Goal: Task Accomplishment & Management: Complete application form

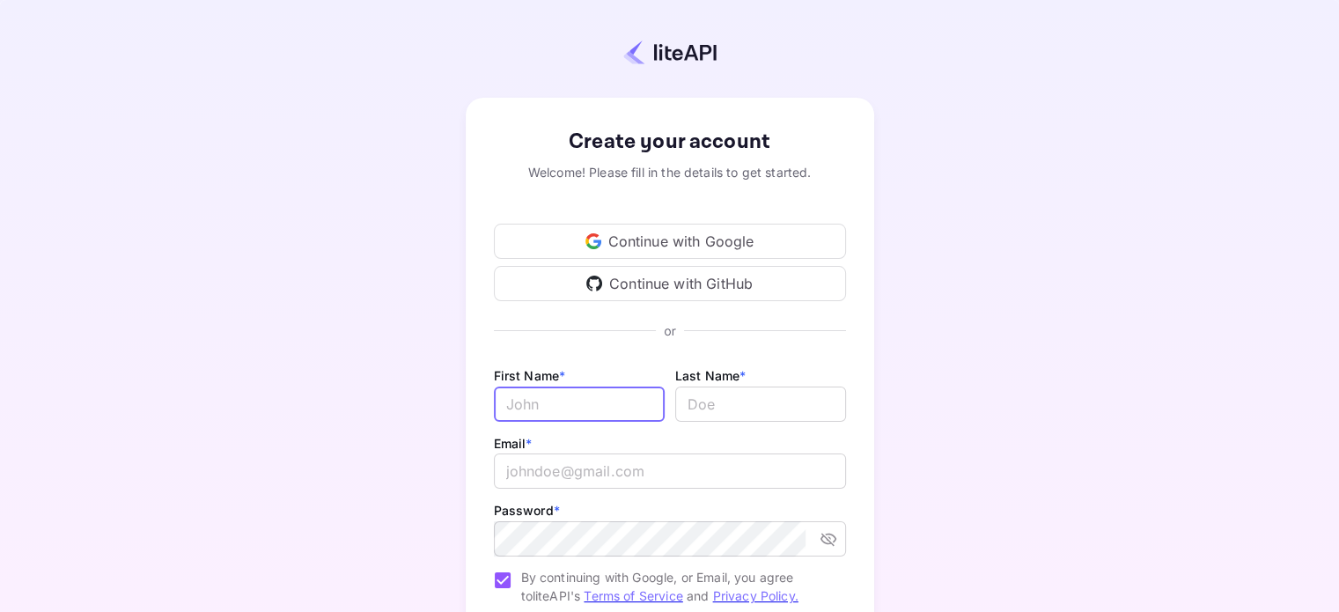
click at [585, 402] on input "Email *" at bounding box center [579, 403] width 171 height 35
type input "Bryce"
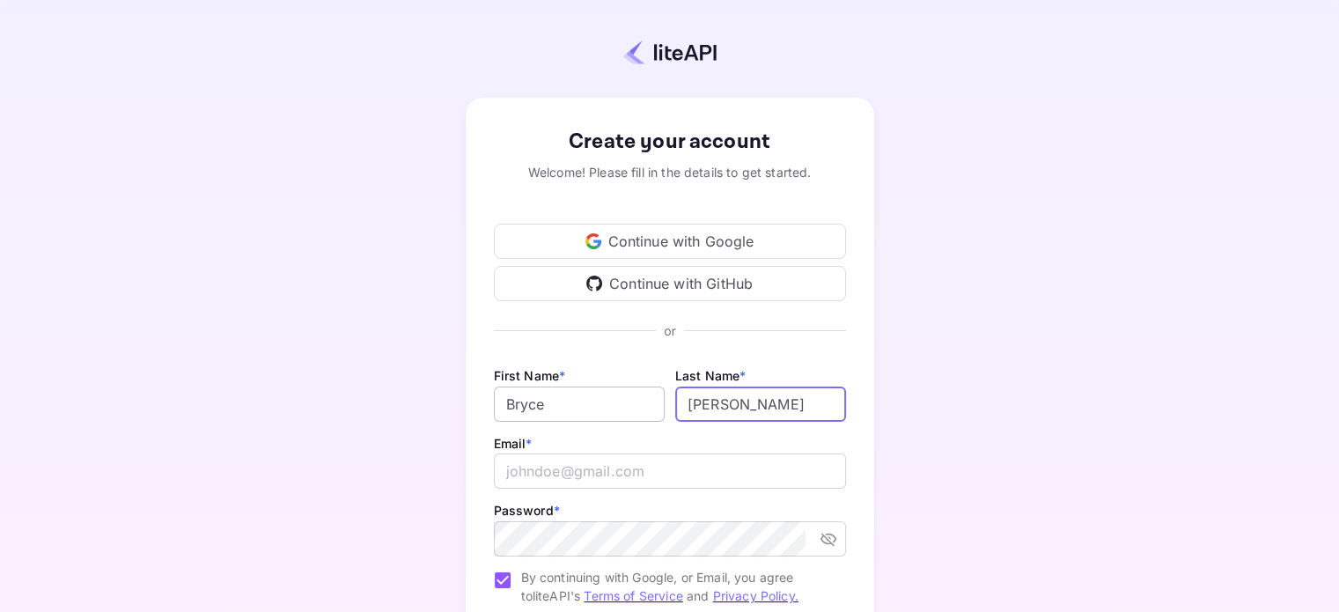
type input "[PERSON_NAME]"
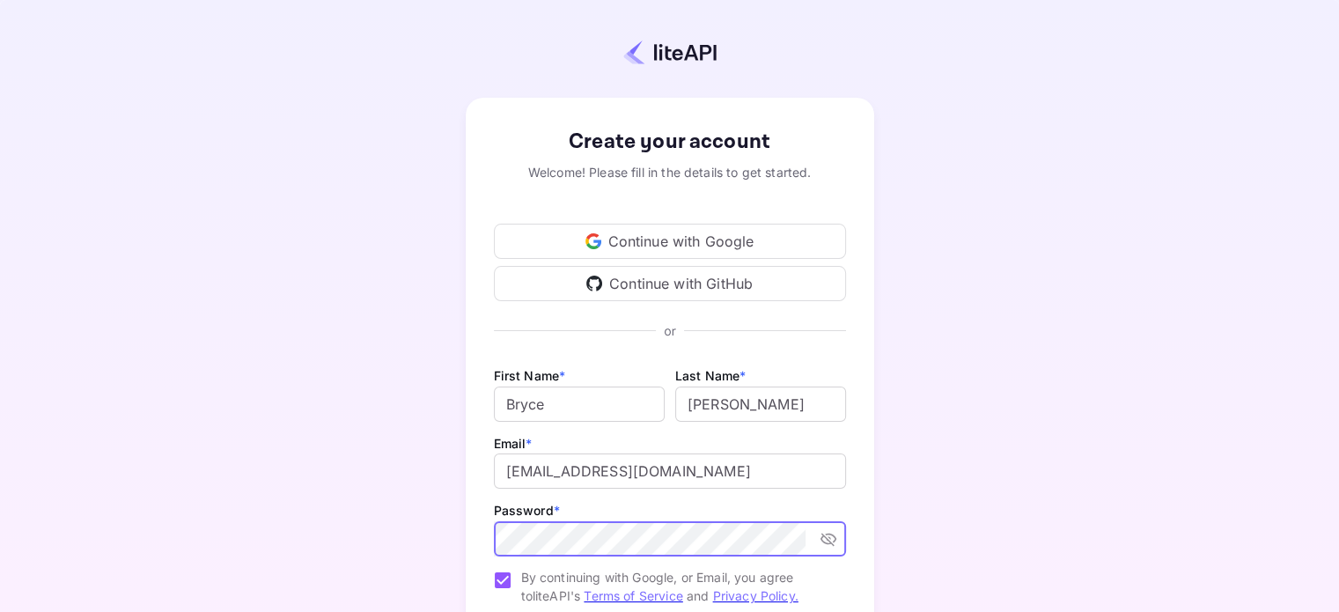
drag, startPoint x: 866, startPoint y: 524, endPoint x: 847, endPoint y: 538, distance: 23.9
click at [852, 536] on div "Create your account Welcome! Please fill in the details to get started. Continu…" at bounding box center [670, 413] width 408 height 630
click at [823, 538] on icon "toggle password visibility" at bounding box center [829, 539] width 18 height 18
click at [1032, 519] on div "Create your account Welcome! Please fill in the details to get started. Continu…" at bounding box center [669, 413] width 1184 height 673
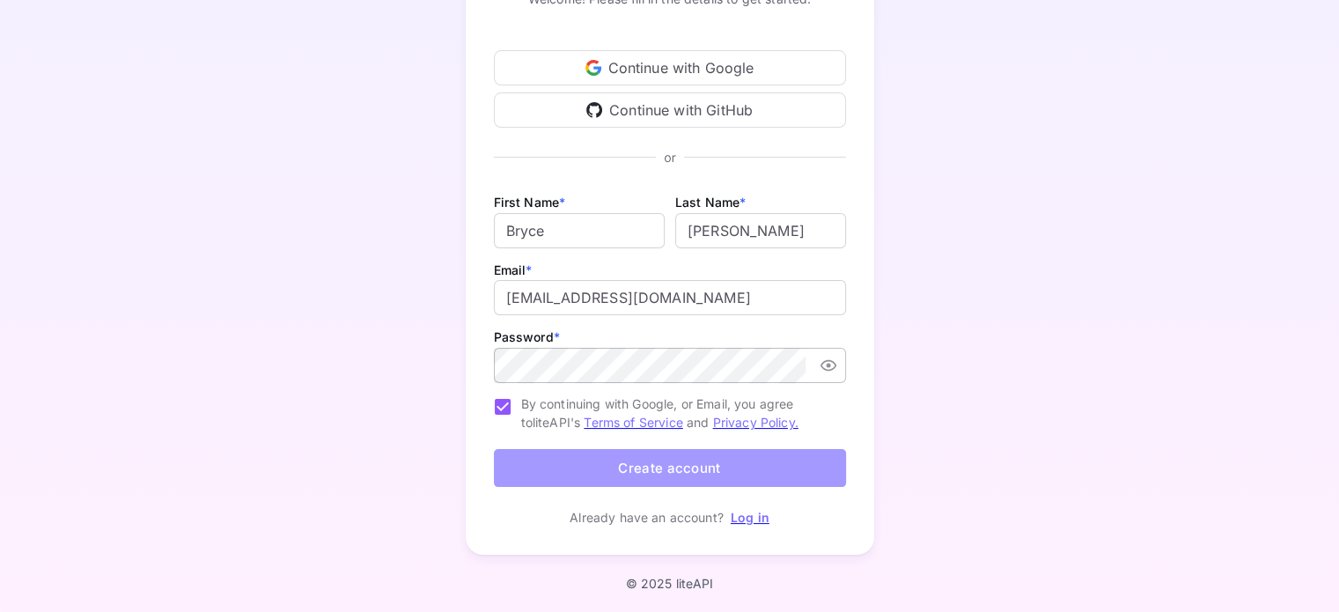
click at [654, 466] on button "Create account" at bounding box center [670, 468] width 352 height 38
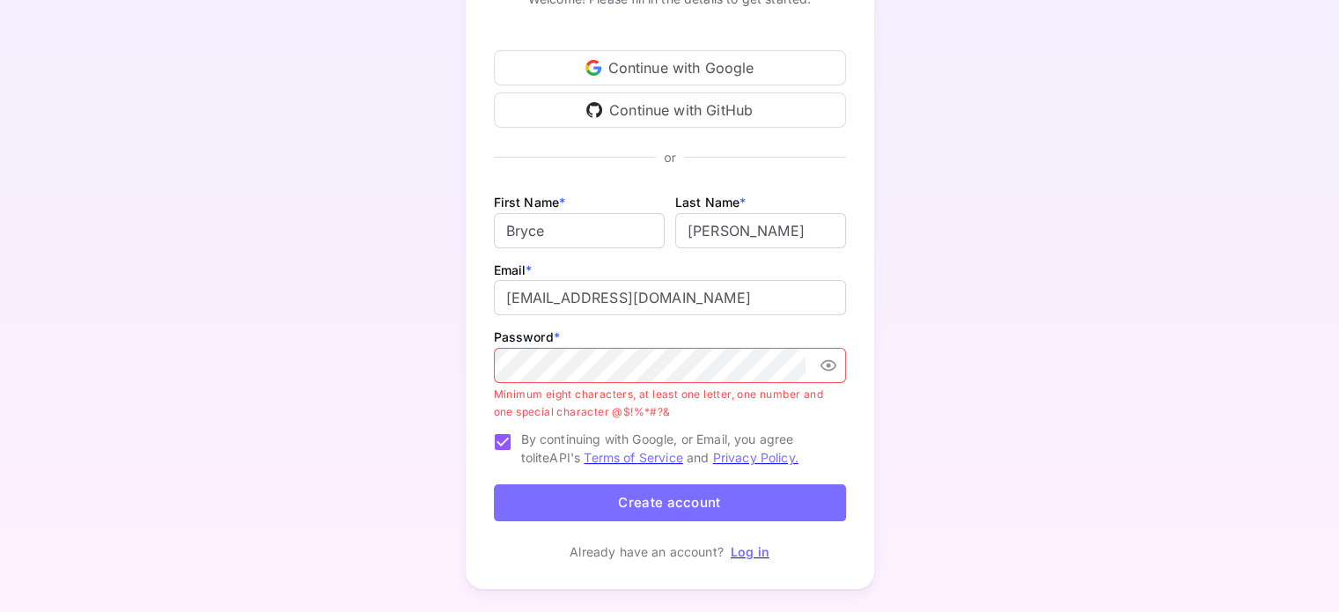
click at [697, 334] on div "Password * ​ Minimum eight characters, at least one letter, one number and one …" at bounding box center [670, 373] width 352 height 95
click at [824, 365] on icon "toggle password visibility" at bounding box center [829, 366] width 18 height 18
click at [824, 362] on icon "toggle password visibility" at bounding box center [829, 366] width 18 height 18
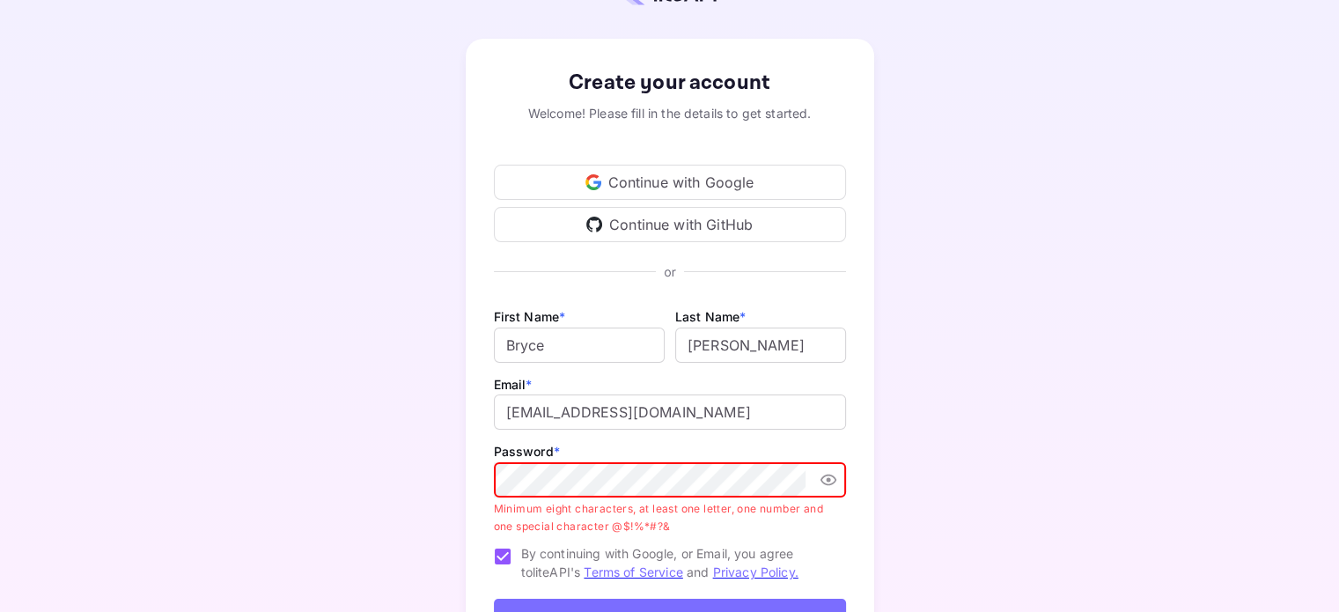
scroll to position [88, 0]
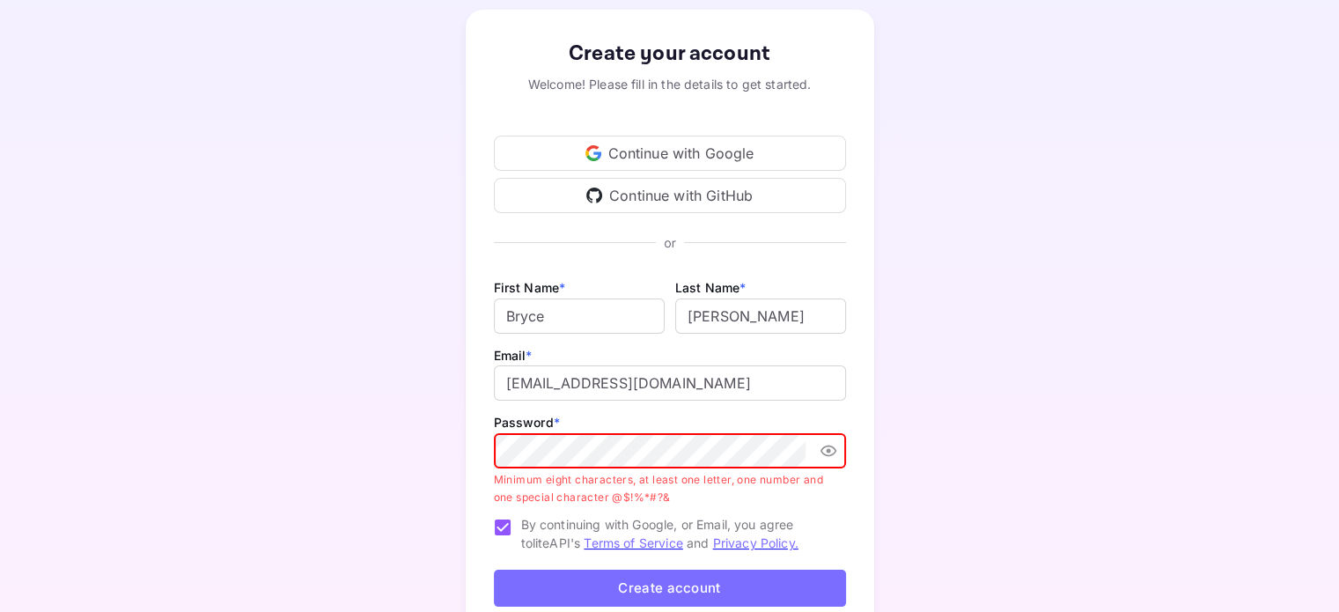
click at [955, 476] on div "Create your account Welcome! Please fill in the details to get started. Continu…" at bounding box center [669, 342] width 1184 height 707
click at [467, 467] on div "Create your account Welcome! Please fill in the details to get started. Continu…" at bounding box center [670, 342] width 408 height 665
click at [982, 375] on div "Create your account Welcome! Please fill in the details to get started. Continu…" at bounding box center [669, 342] width 1184 height 707
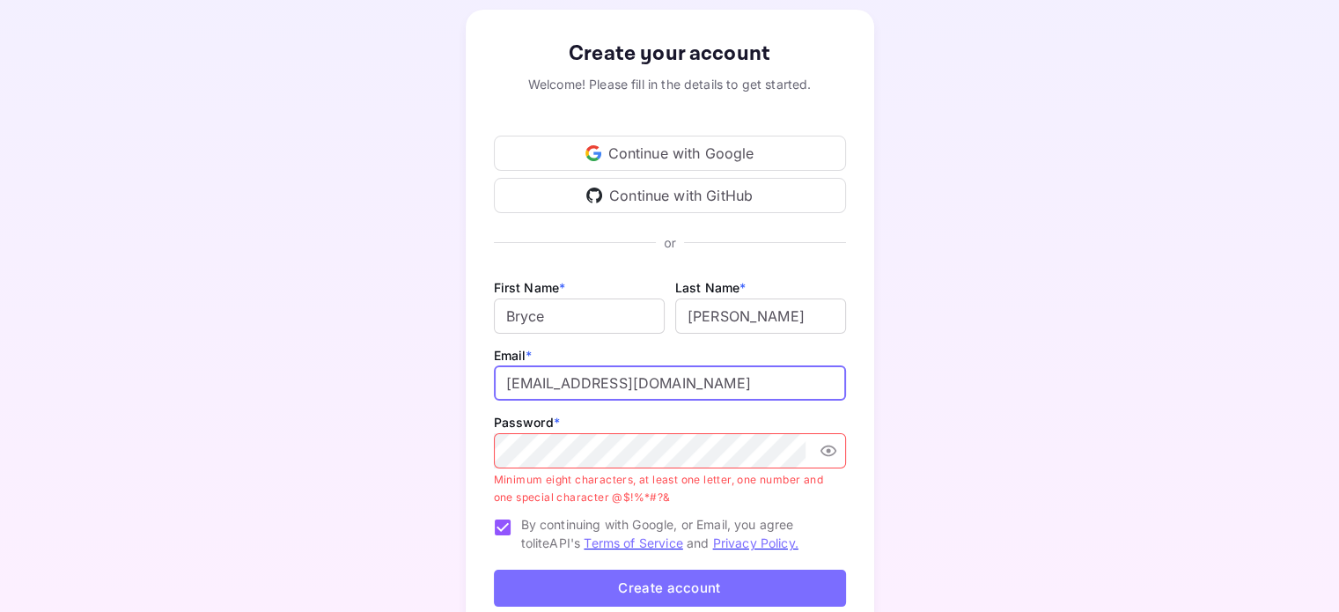
click at [615, 381] on input "[EMAIL_ADDRESS][DOMAIN_NAME]" at bounding box center [670, 382] width 352 height 35
click at [570, 379] on input "[EMAIL_ADDRESS][DOMAIN_NAME]" at bounding box center [670, 382] width 352 height 35
drag, startPoint x: 485, startPoint y: 372, endPoint x: 496, endPoint y: 374, distance: 10.7
drag, startPoint x: 496, startPoint y: 374, endPoint x: 511, endPoint y: 380, distance: 17.0
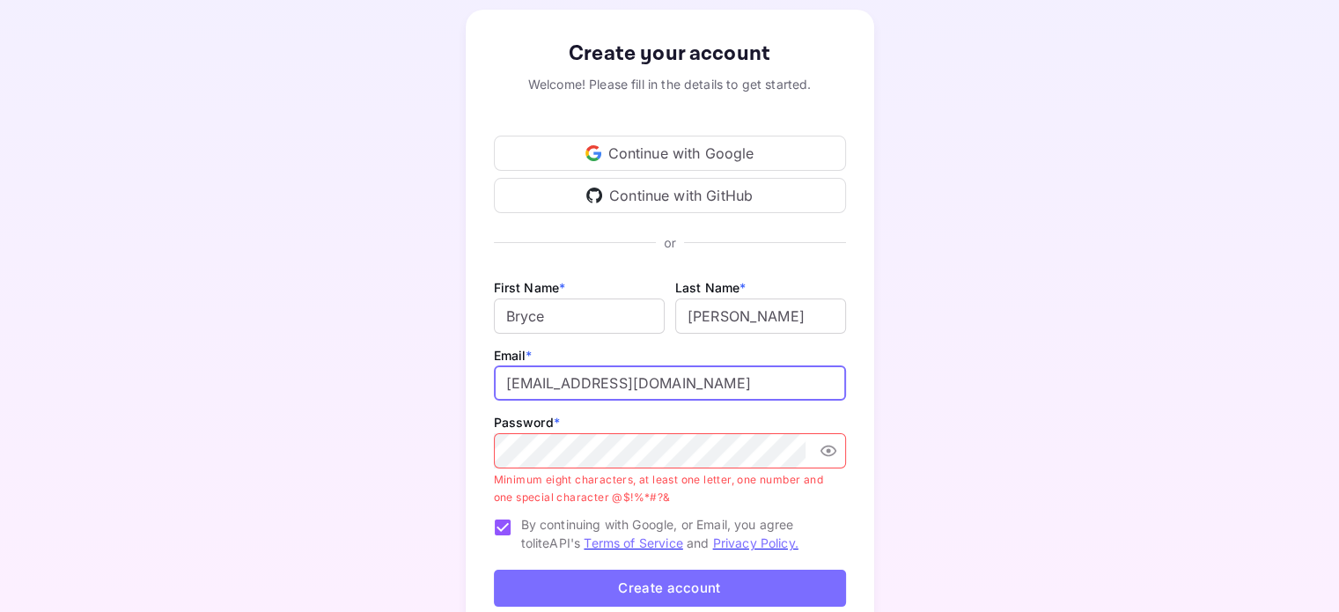
click at [514, 379] on input "[EMAIL_ADDRESS][DOMAIN_NAME]" at bounding box center [670, 382] width 352 height 35
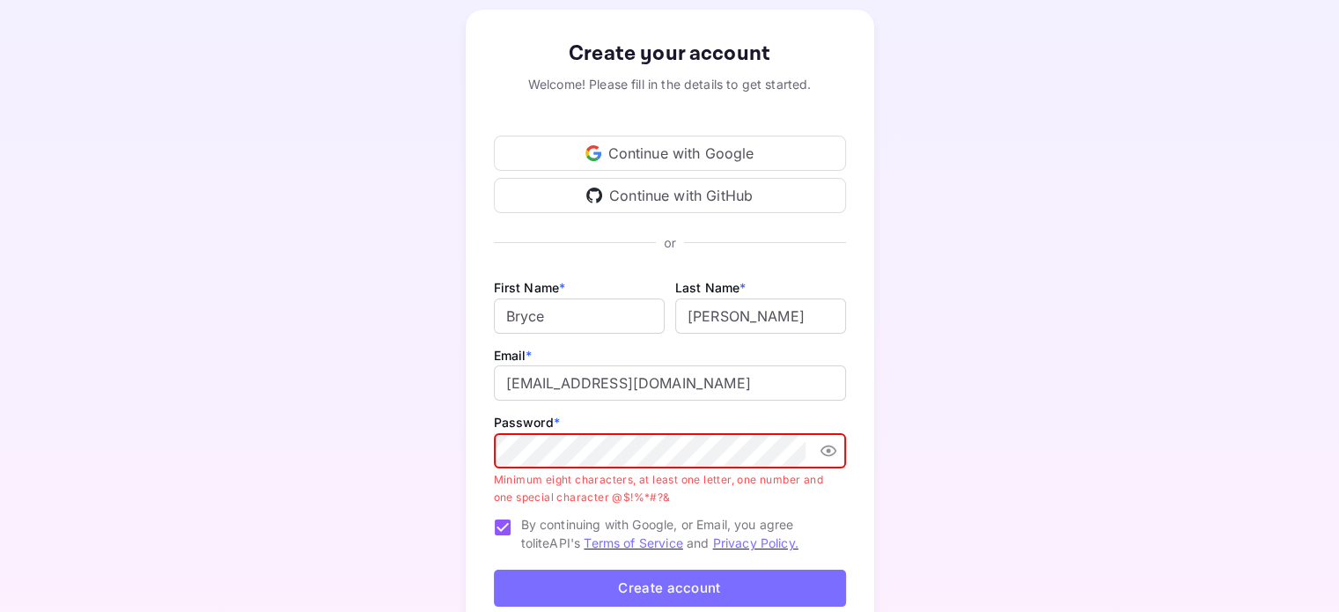
click at [430, 482] on div "Create your account Welcome! Please fill in the details to get started. Continu…" at bounding box center [669, 342] width 1184 height 707
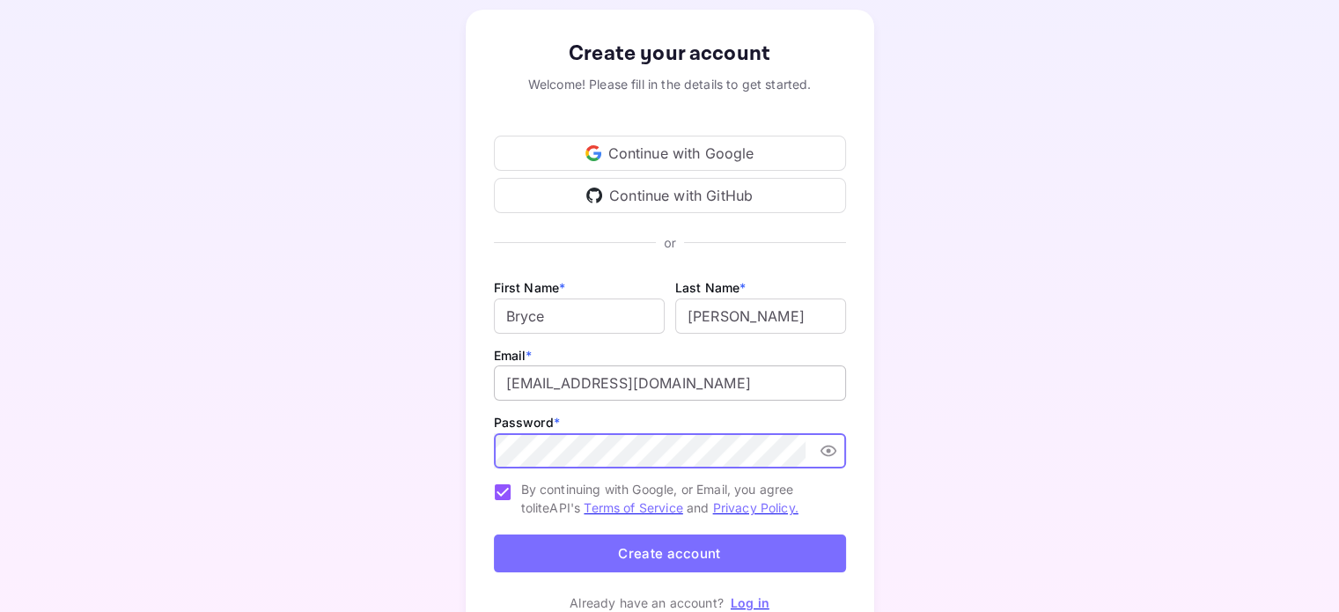
click at [563, 383] on input "[EMAIL_ADDRESS][DOMAIN_NAME]" at bounding box center [670, 382] width 352 height 35
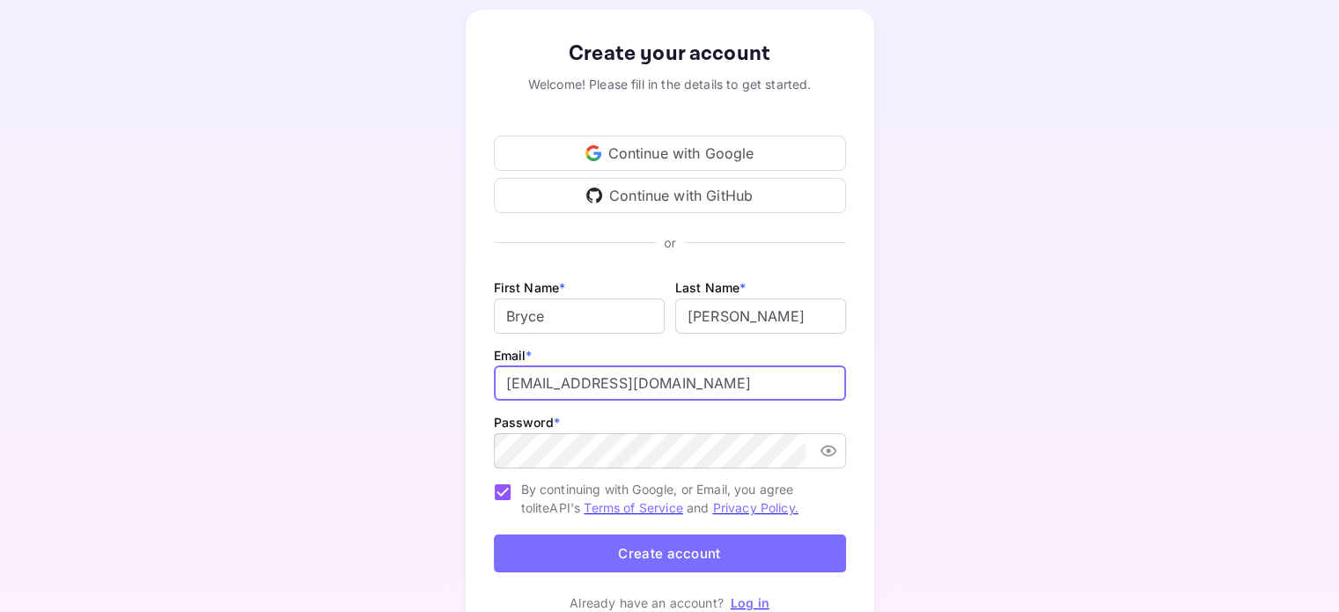
click at [619, 383] on input "[EMAIL_ADDRESS][DOMAIN_NAME]" at bounding box center [670, 382] width 352 height 35
drag, startPoint x: 515, startPoint y: 382, endPoint x: 504, endPoint y: 392, distance: 15.0
click at [504, 392] on input "[EMAIL_ADDRESS][DOMAIN_NAME]" at bounding box center [670, 382] width 352 height 35
type input "[EMAIL_ADDRESS][DOMAIN_NAME]"
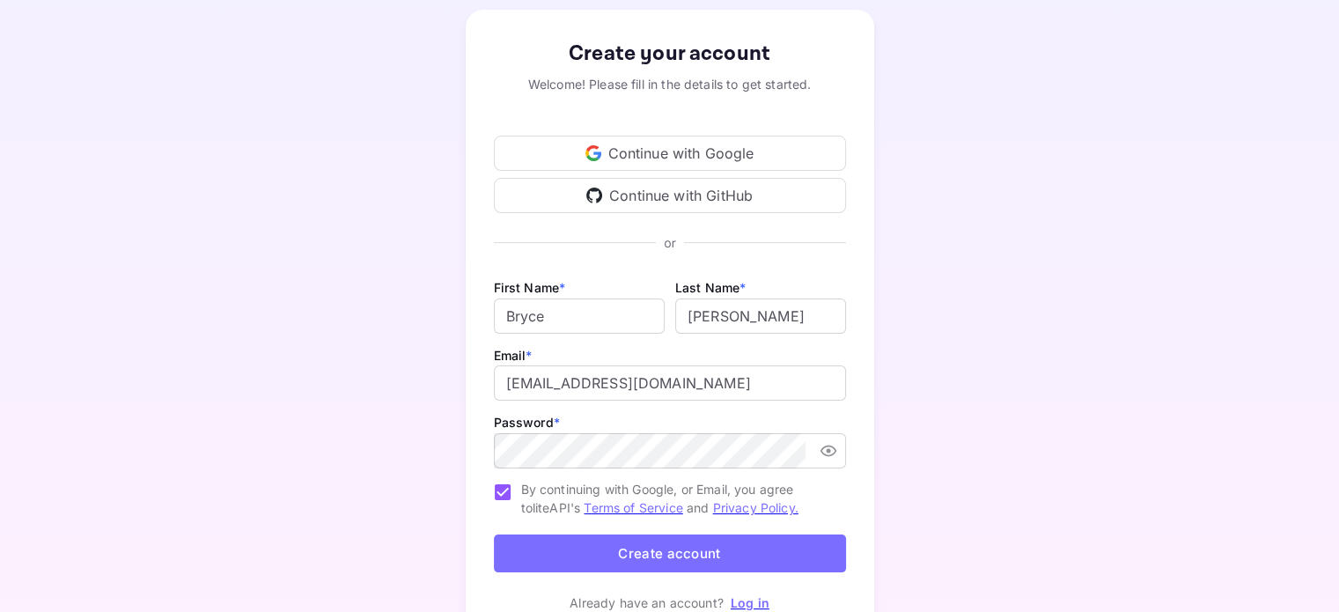
click at [919, 402] on div "Create your account Welcome! Please fill in the details to get started. Continu…" at bounding box center [669, 325] width 1184 height 673
drag, startPoint x: 919, startPoint y: 402, endPoint x: 1056, endPoint y: 533, distance: 188.7
click at [1056, 533] on div "Create your account Welcome! Please fill in the details to get started. Continu…" at bounding box center [669, 325] width 1184 height 673
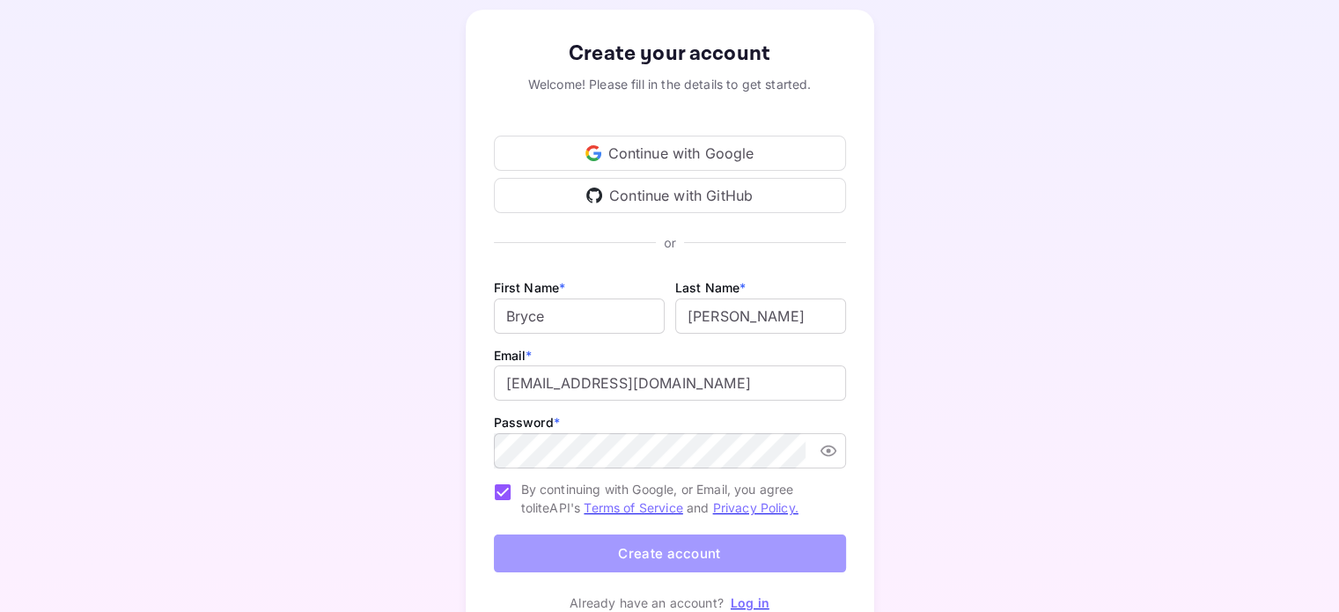
click at [667, 554] on button "Create account" at bounding box center [670, 553] width 352 height 38
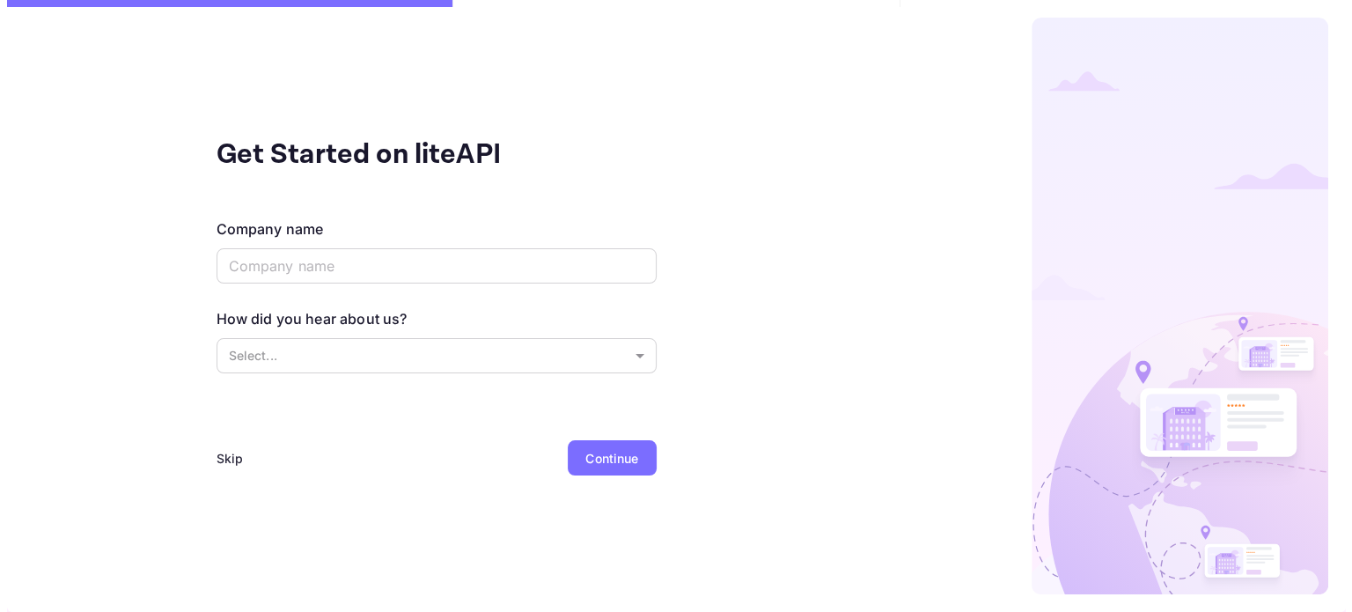
scroll to position [0, 0]
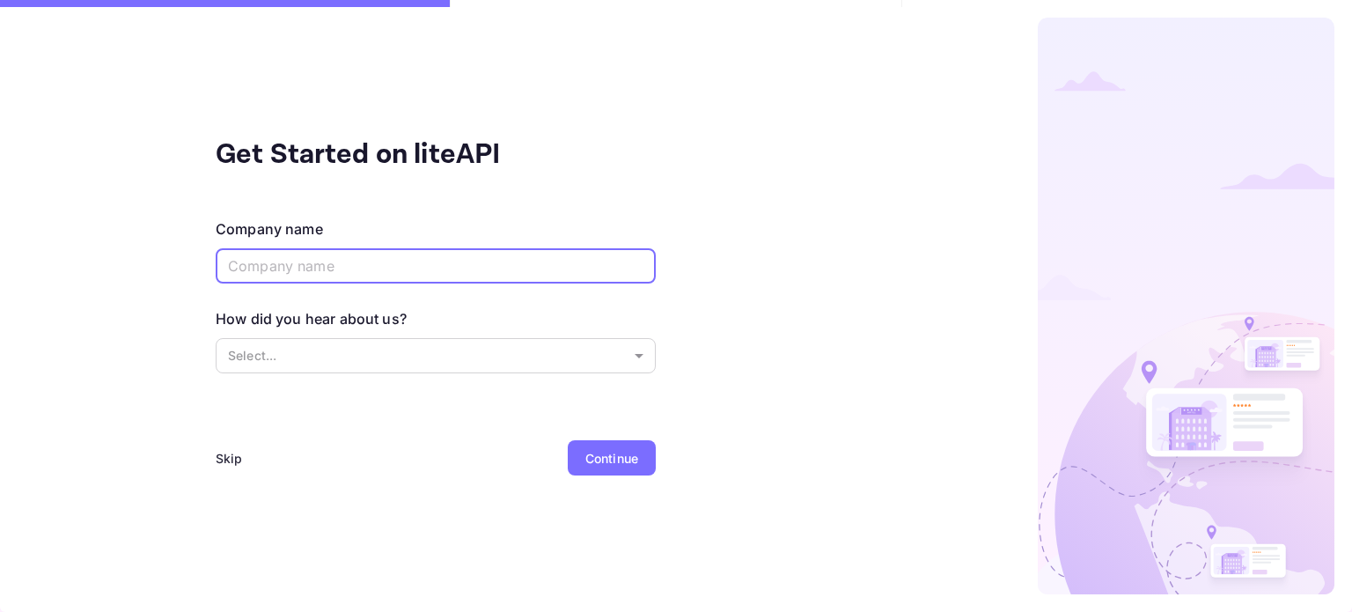
click at [335, 255] on input "text" at bounding box center [436, 265] width 440 height 35
type input "EyeconGroup"
click at [299, 364] on body "Get Started on liteAPI Company name EyeconGroup ​ How did you hear about us? Se…" at bounding box center [676, 306] width 1352 height 612
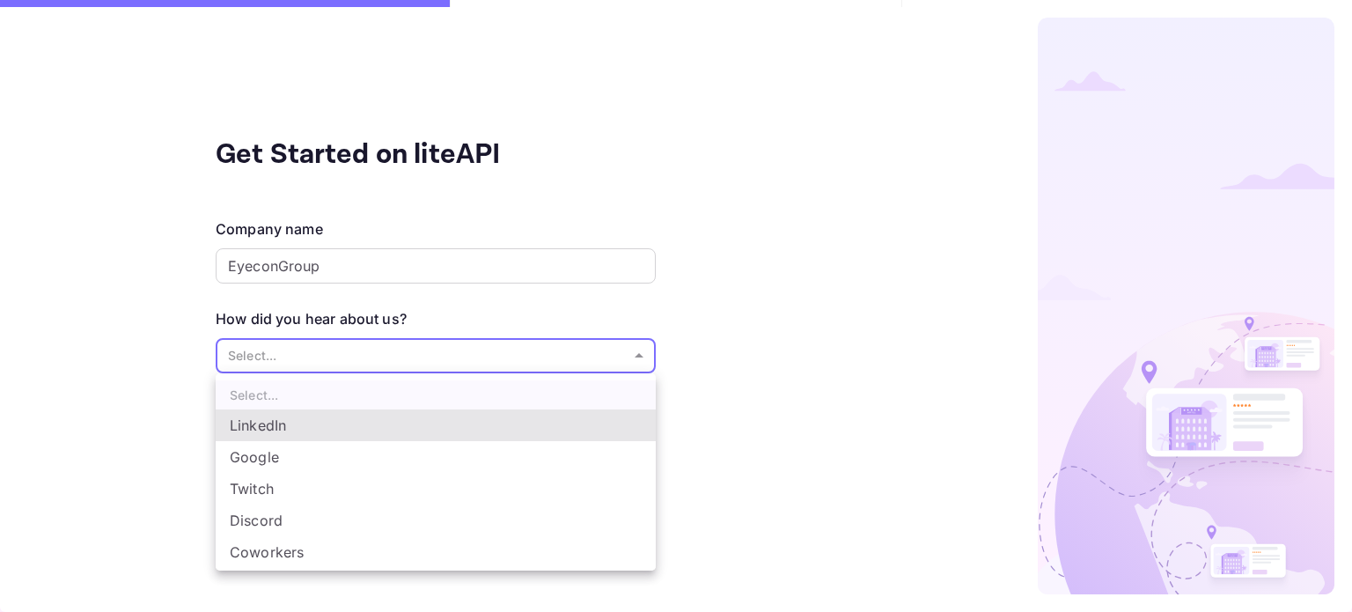
scroll to position [28, 0]
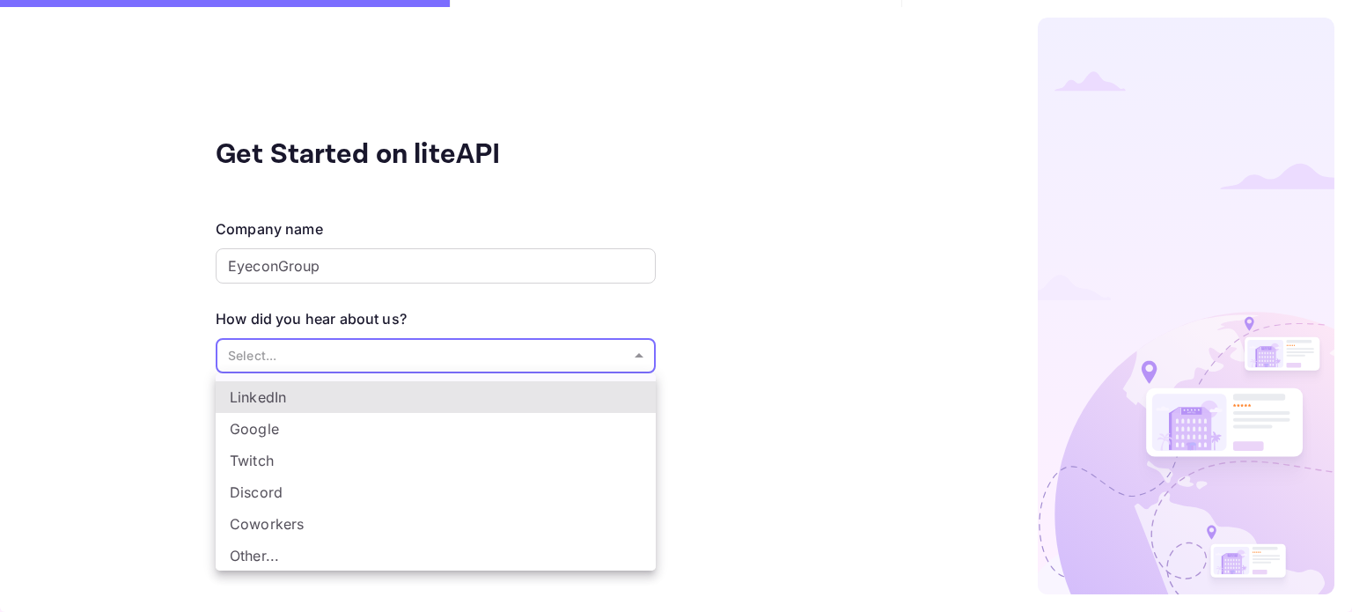
click at [289, 552] on li "Other..." at bounding box center [436, 556] width 440 height 32
type input "Other..."
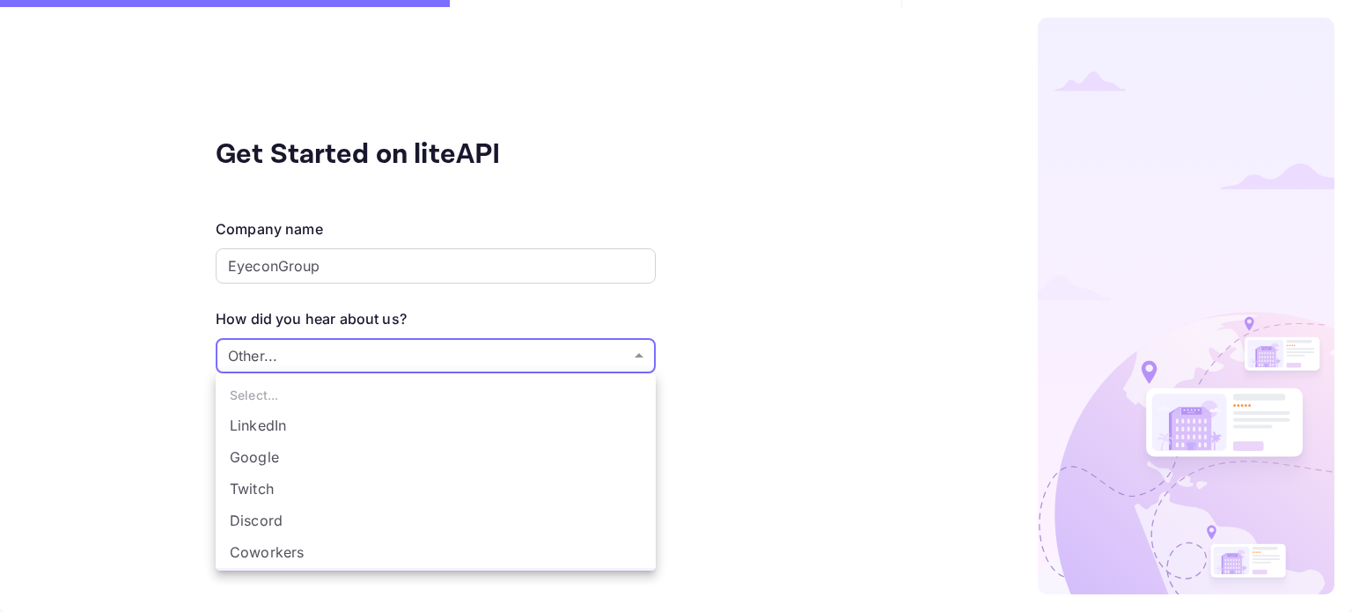
click at [637, 355] on body "Get Started on liteAPI Company name EyeconGroup ​ How did you hear about us? Ot…" at bounding box center [676, 306] width 1352 height 612
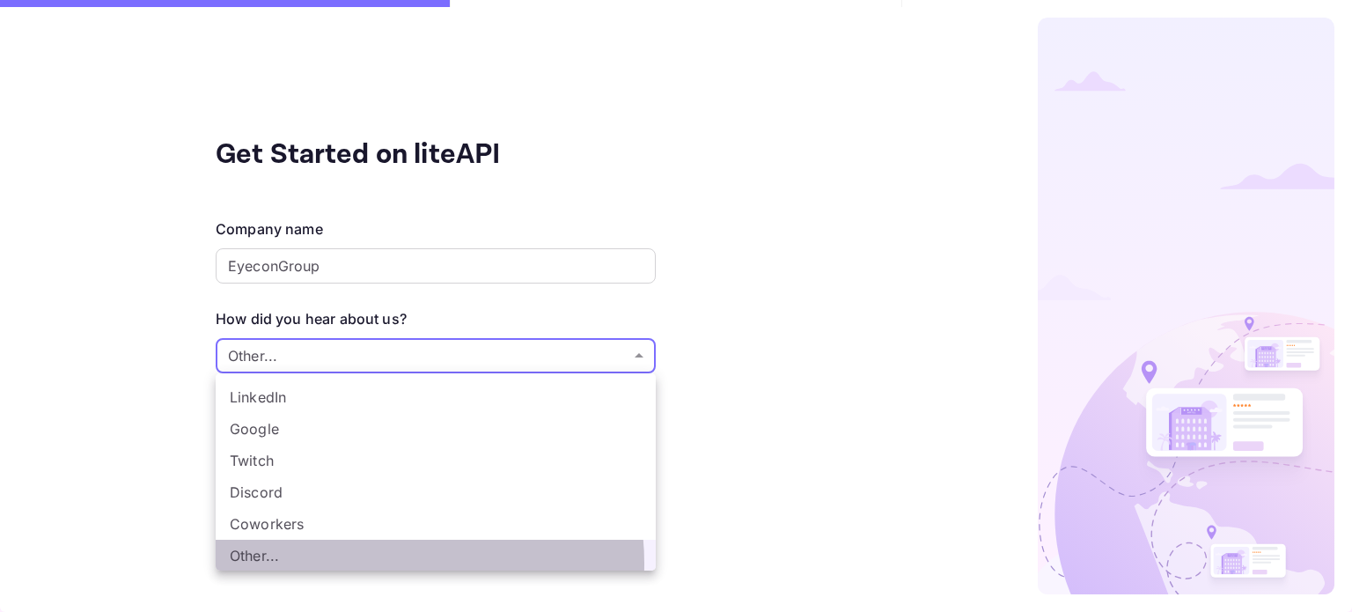
click at [373, 563] on li "Other..." at bounding box center [436, 556] width 440 height 32
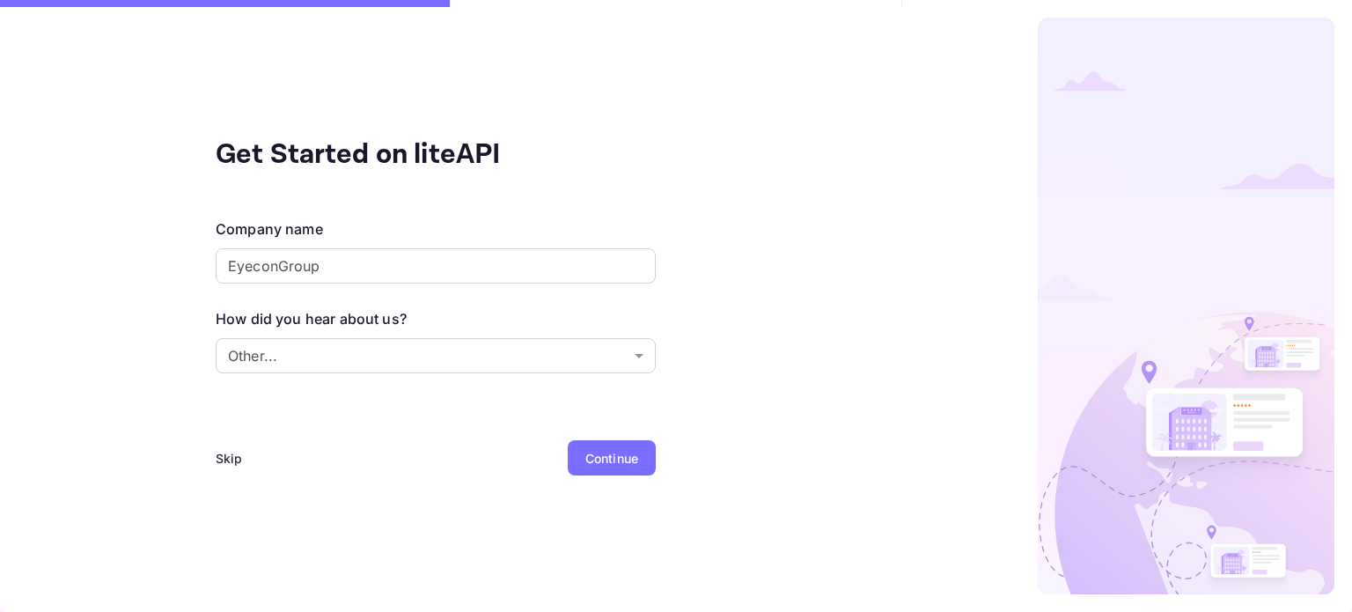
click at [607, 461] on div "Continue" at bounding box center [611, 458] width 53 height 18
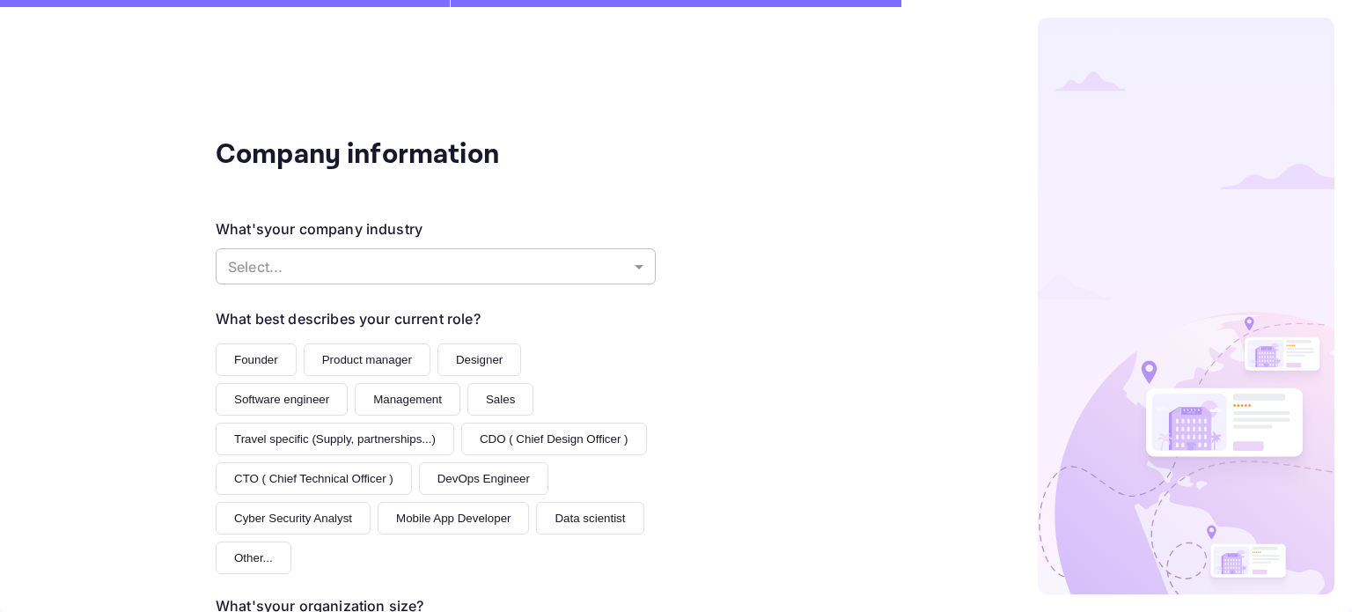
click at [466, 261] on body "Company information What's your company industry Select... ​ What best describe…" at bounding box center [676, 306] width 1352 height 612
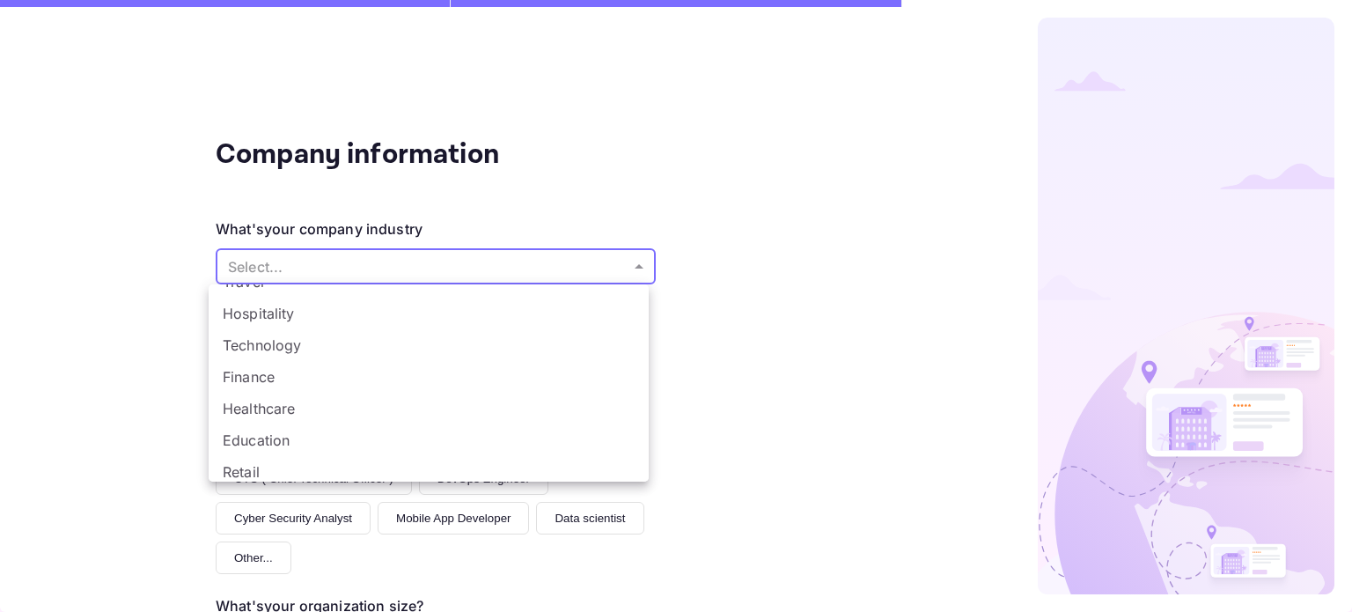
scroll to position [0, 0]
click at [230, 339] on li "Travel" at bounding box center [429, 336] width 440 height 32
type input "Travel"
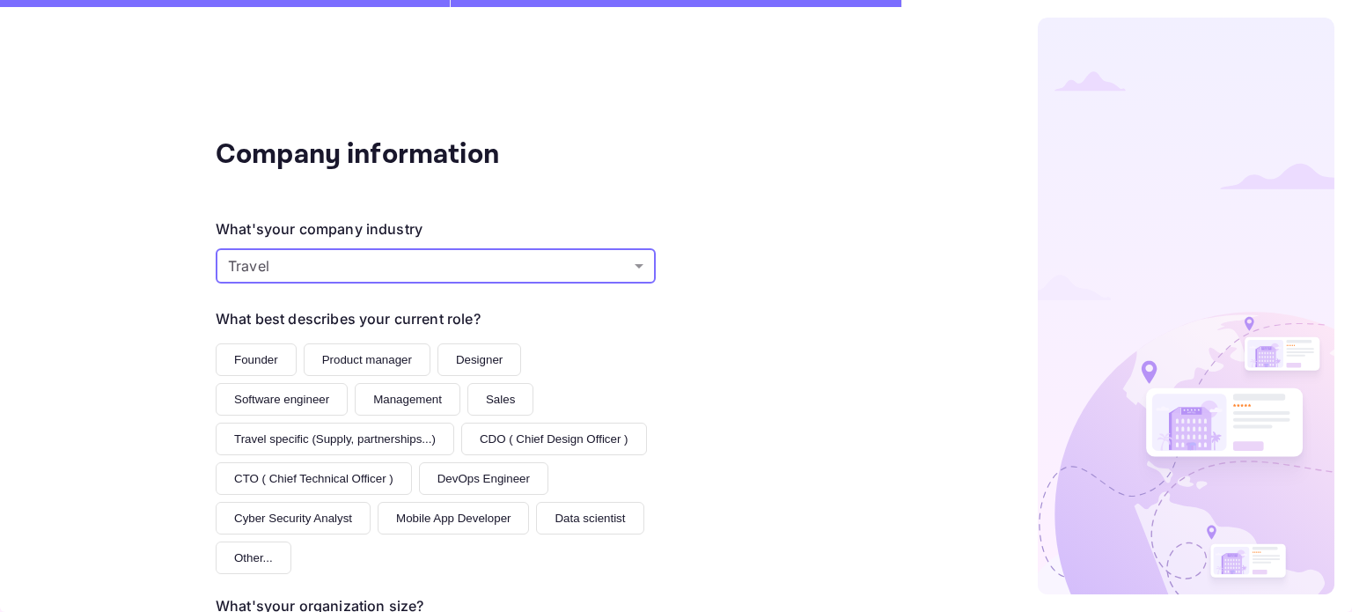
scroll to position [88, 0]
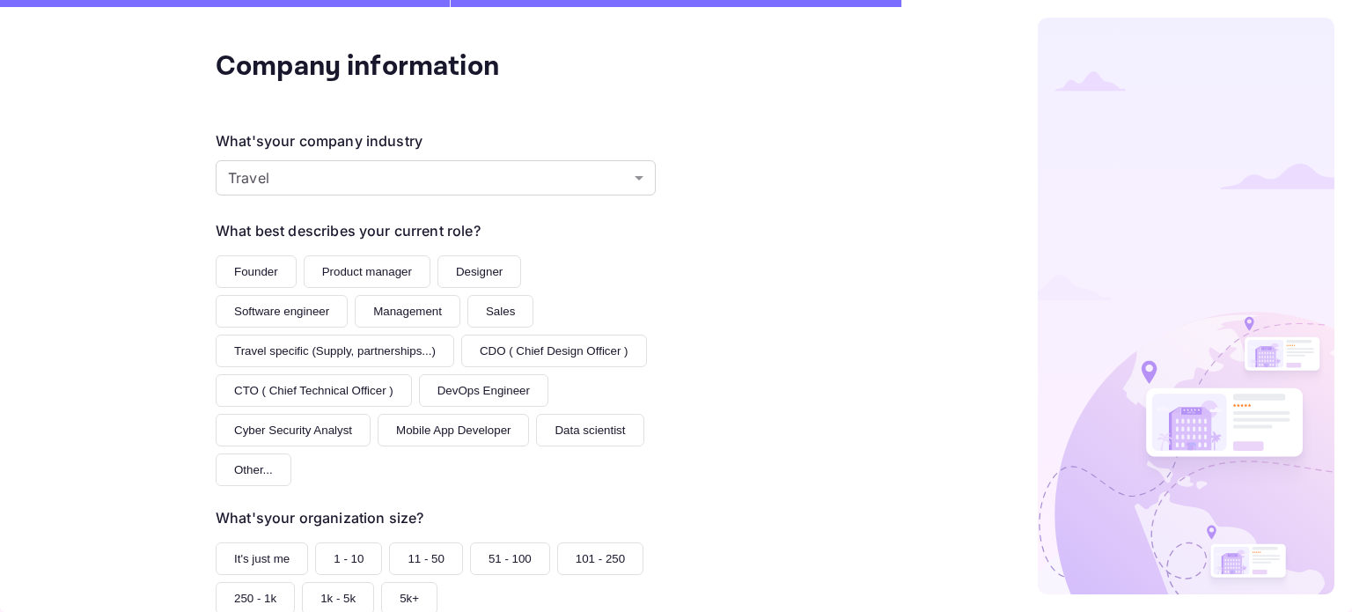
click at [271, 275] on button "Founder" at bounding box center [256, 271] width 81 height 33
click at [406, 320] on button "Management" at bounding box center [408, 311] width 106 height 33
click at [247, 275] on button "Founder" at bounding box center [256, 271] width 81 height 33
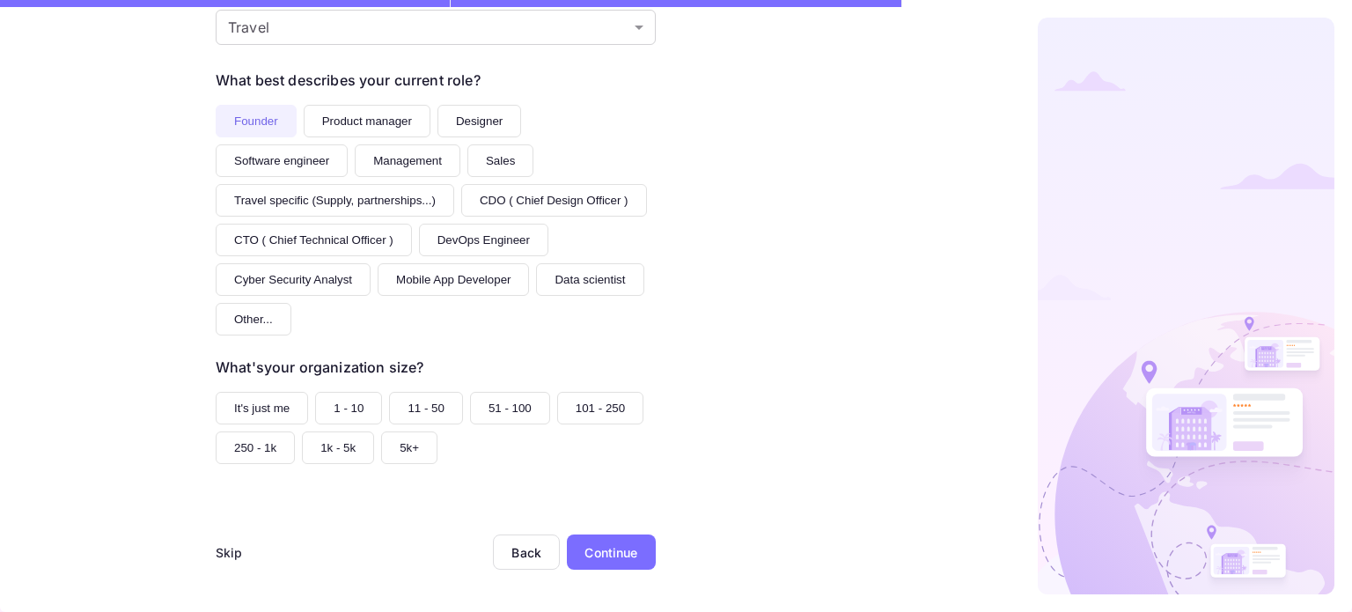
scroll to position [243, 0]
click at [353, 403] on button "1 - 10" at bounding box center [348, 408] width 67 height 33
click at [592, 547] on div "Continue" at bounding box center [611, 552] width 53 height 18
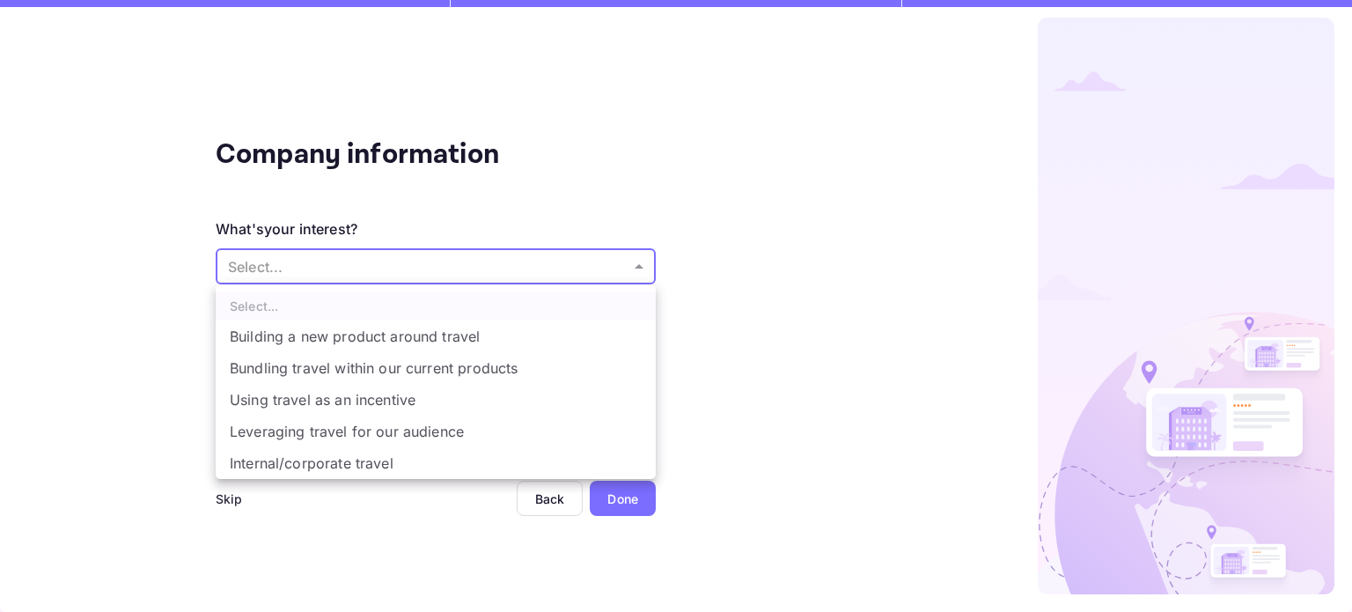
click at [364, 267] on body "Company information What's your interest? Select... ​ Do you have any previous …" at bounding box center [676, 306] width 1352 height 612
click at [380, 346] on li "Building a new product around travel" at bounding box center [436, 336] width 440 height 32
type input "Building a new product around travel"
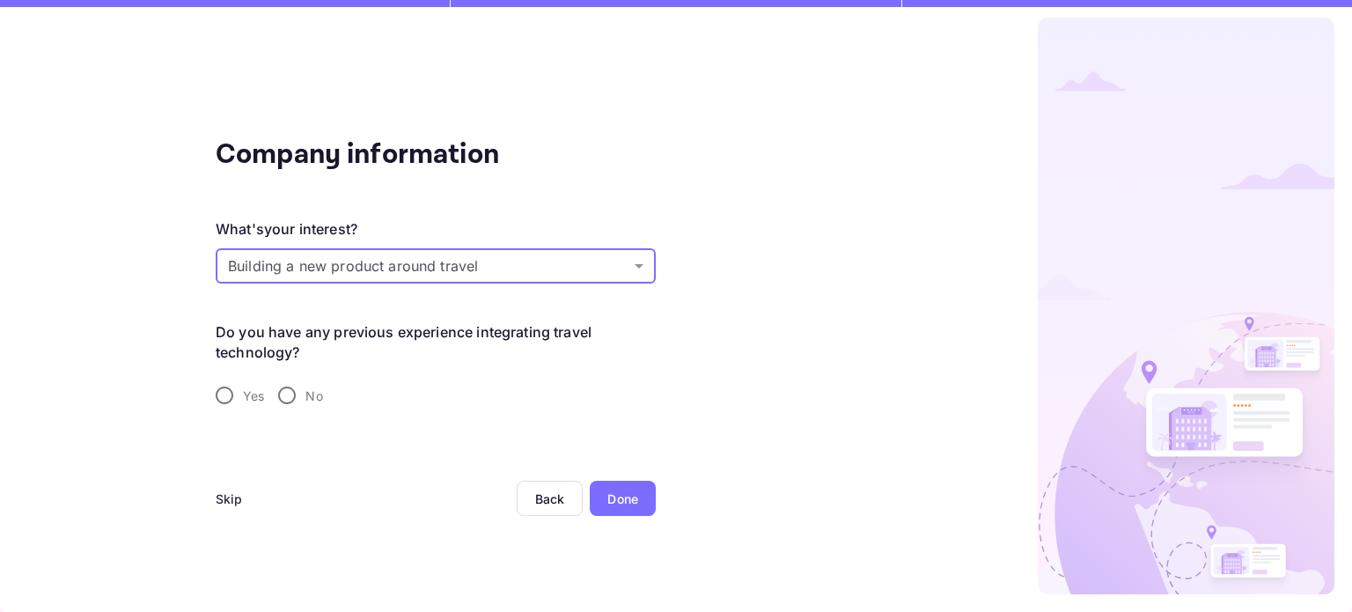
click at [289, 394] on input "No" at bounding box center [287, 395] width 37 height 37
radio input "true"
click at [226, 393] on input "Yes" at bounding box center [224, 395] width 37 height 37
radio input "true"
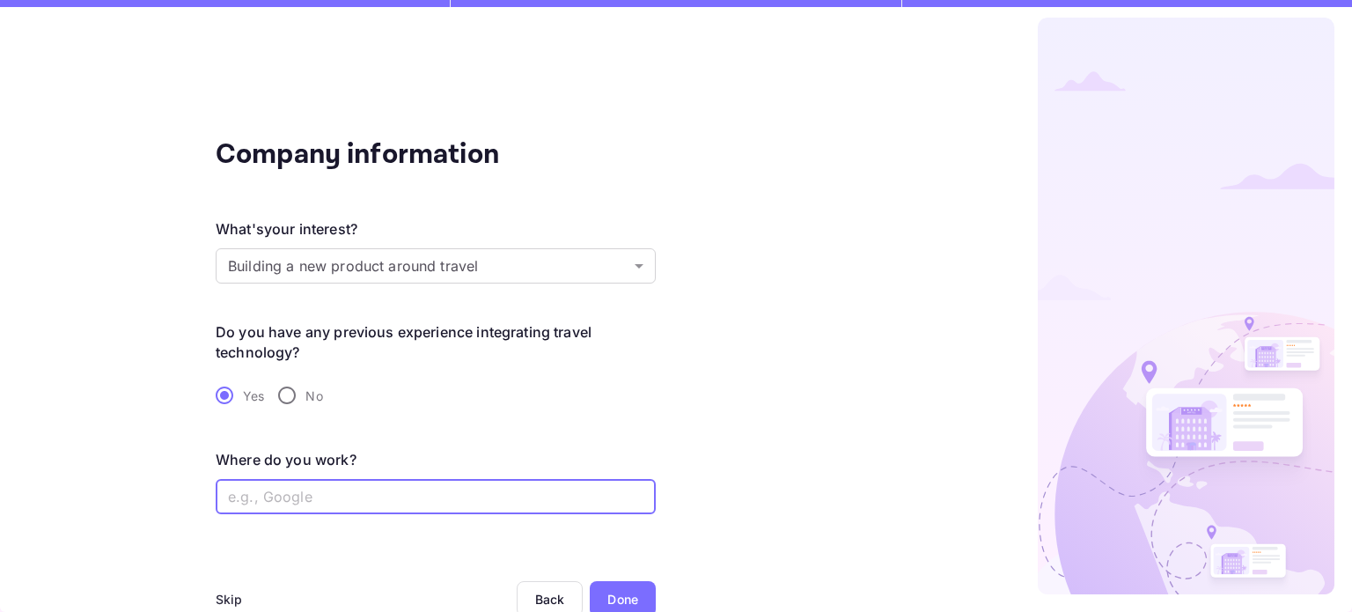
click at [454, 500] on input "text" at bounding box center [436, 496] width 440 height 35
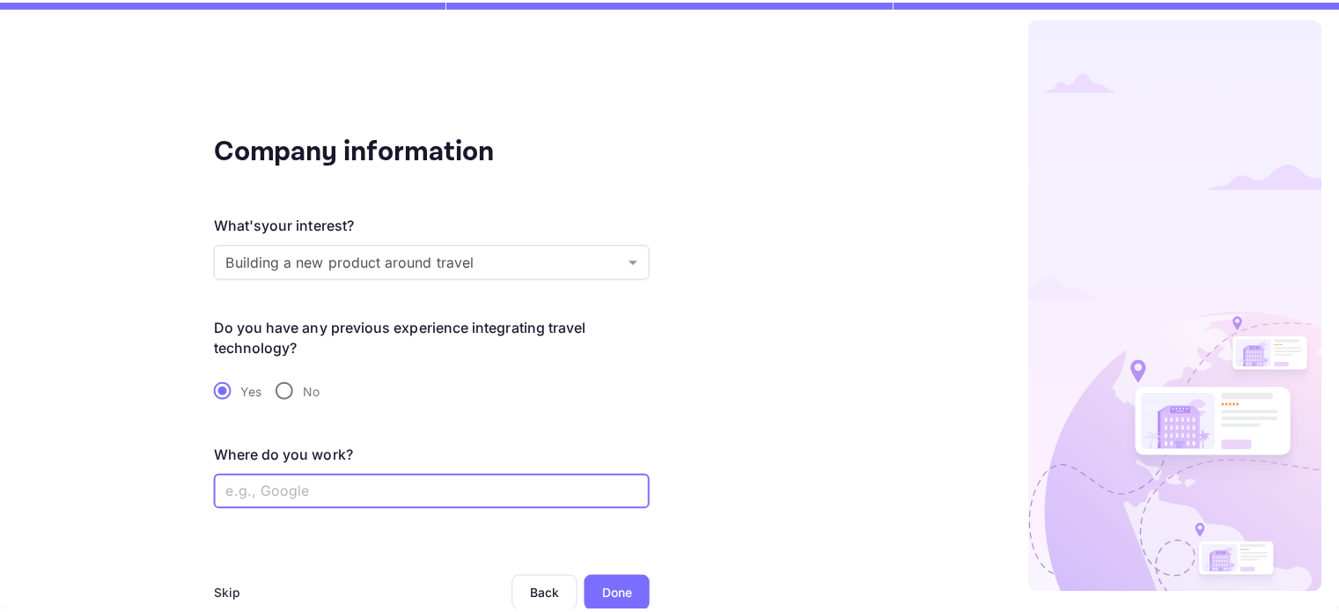
scroll to position [4, 0]
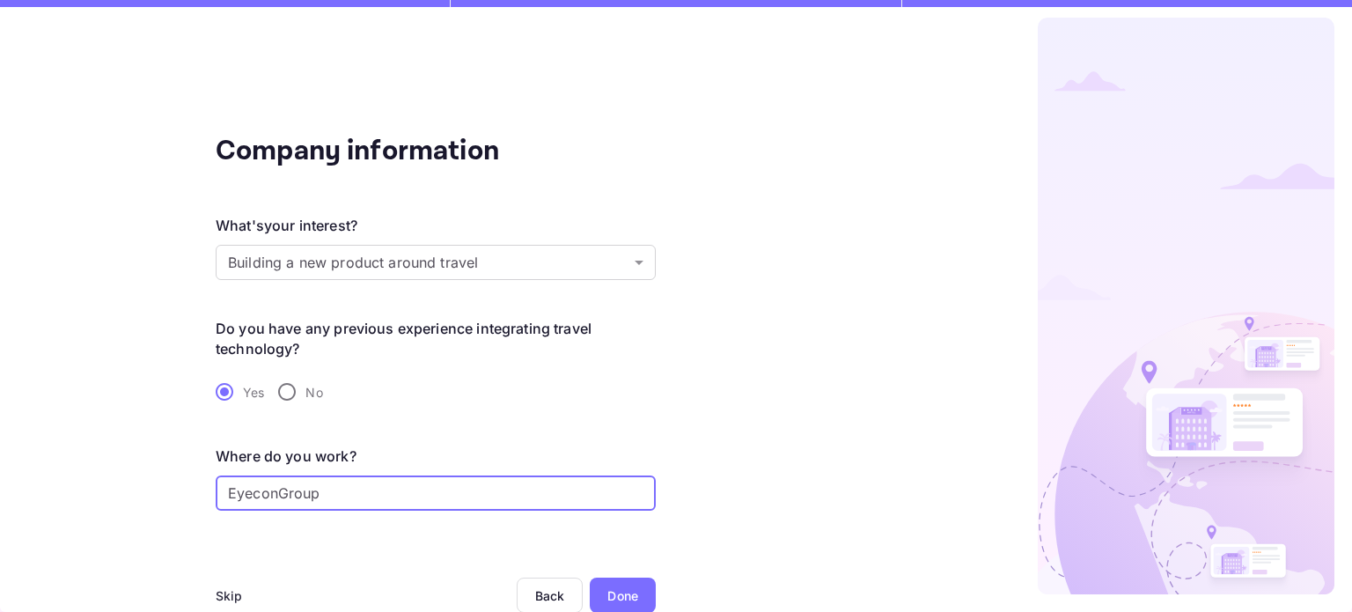
type input "EyeconGroup"
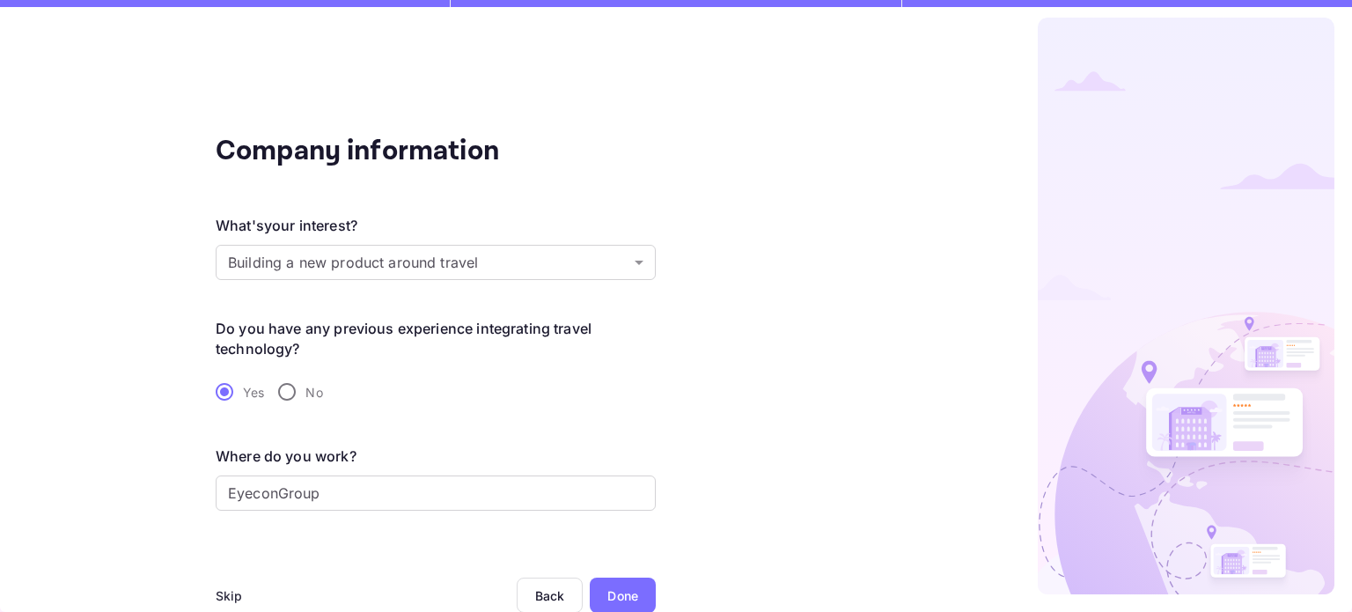
click at [630, 598] on div "Done" at bounding box center [622, 595] width 31 height 18
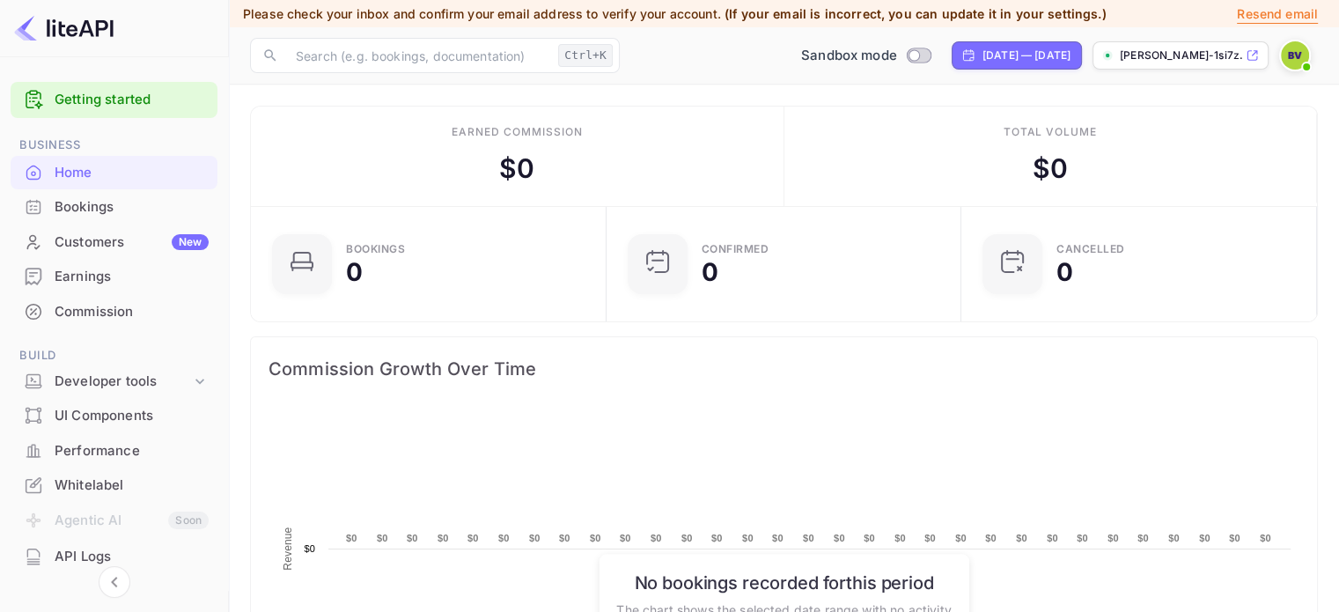
scroll to position [14, 14]
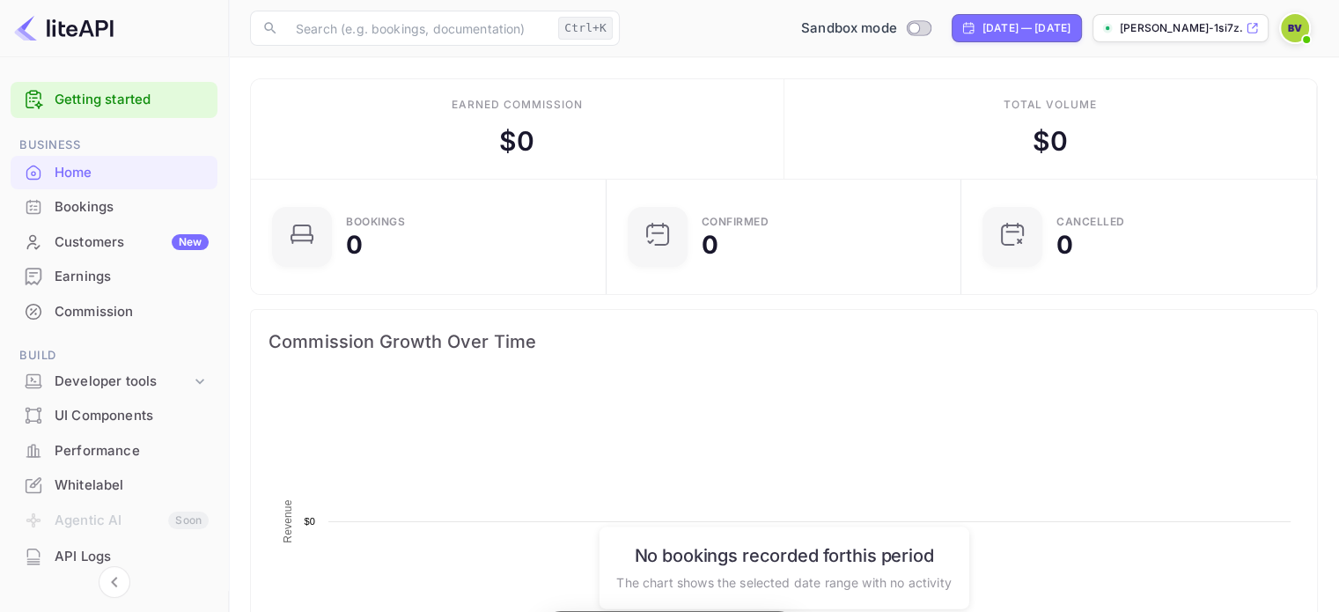
scroll to position [273, 331]
